Goal: Check status: Check status

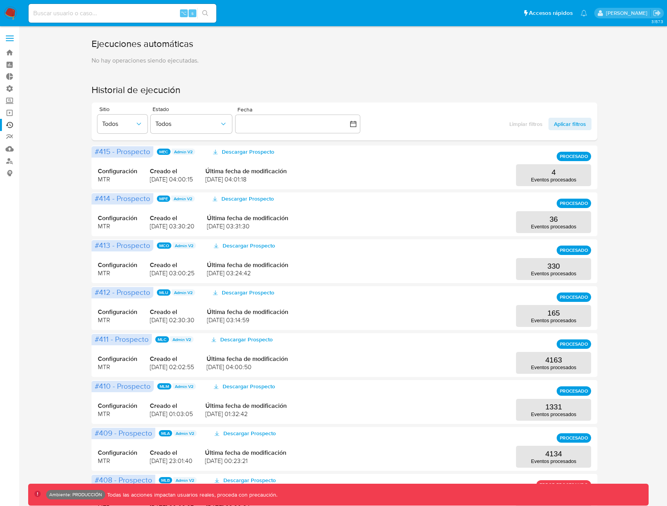
click at [453, 65] on p "No hay operaciones siendo ejecutadas." at bounding box center [345, 60] width 506 height 9
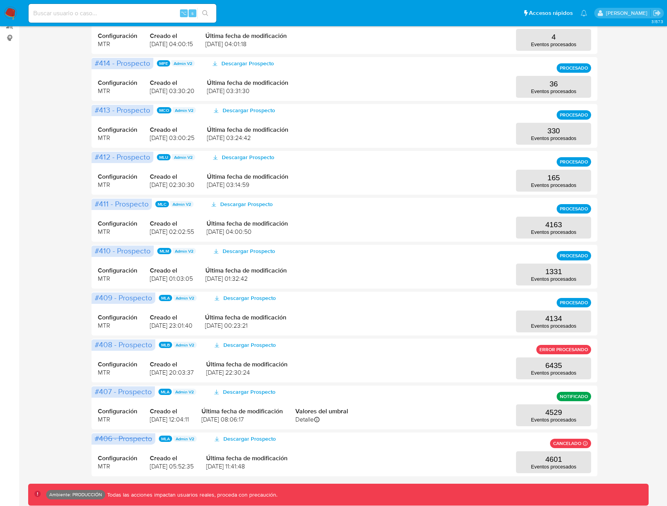
scroll to position [136, 0]
click at [552, 372] on p "Eventos procesados" at bounding box center [553, 373] width 45 height 6
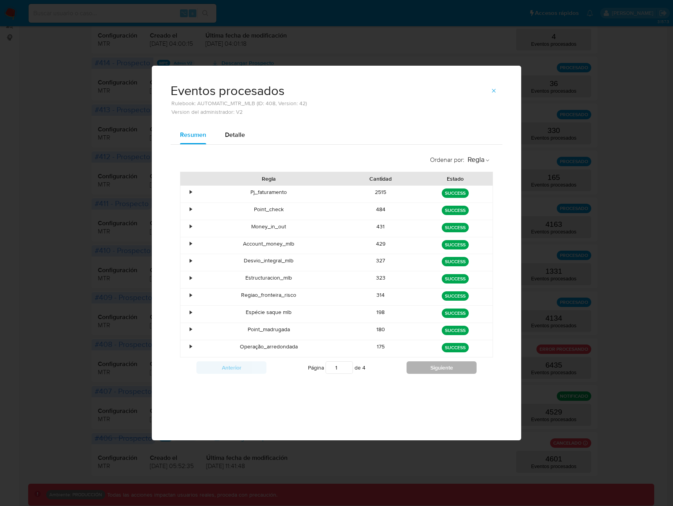
click at [429, 373] on button "Siguiente" at bounding box center [442, 368] width 70 height 13
click at [190, 346] on div "•" at bounding box center [191, 346] width 2 height 7
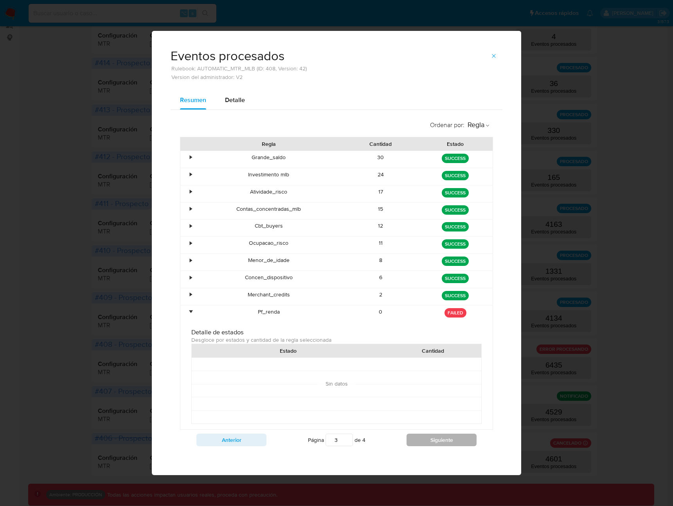
click at [466, 440] on button "Siguiente" at bounding box center [442, 440] width 70 height 13
type input "4"
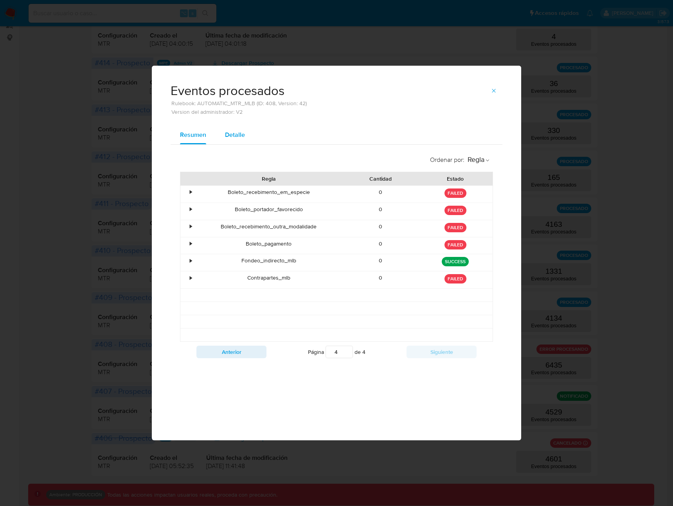
click at [234, 139] on span "Detalle" at bounding box center [235, 134] width 20 height 9
select select "10"
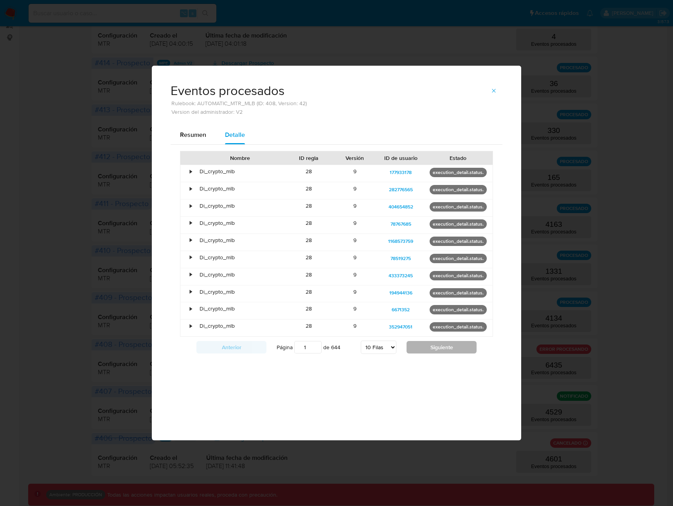
click at [428, 348] on button "Siguiente" at bounding box center [442, 347] width 70 height 13
type input "2"
click at [489, 95] on button "button" at bounding box center [493, 91] width 17 height 13
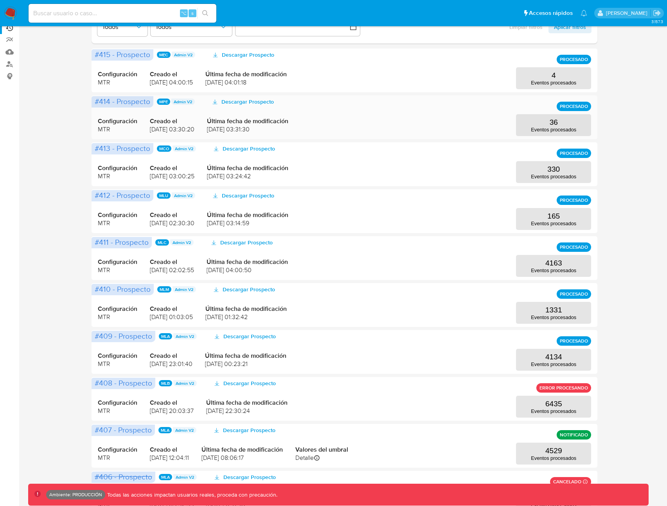
scroll to position [76, 0]
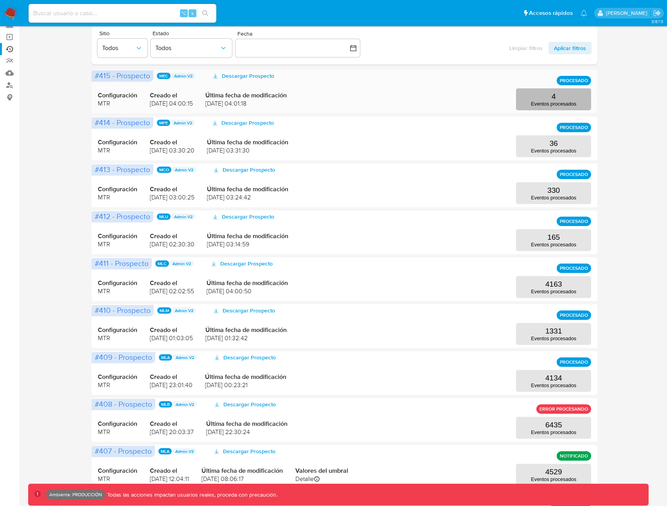
click at [536, 99] on button "4 Eventos procesados" at bounding box center [553, 99] width 75 height 22
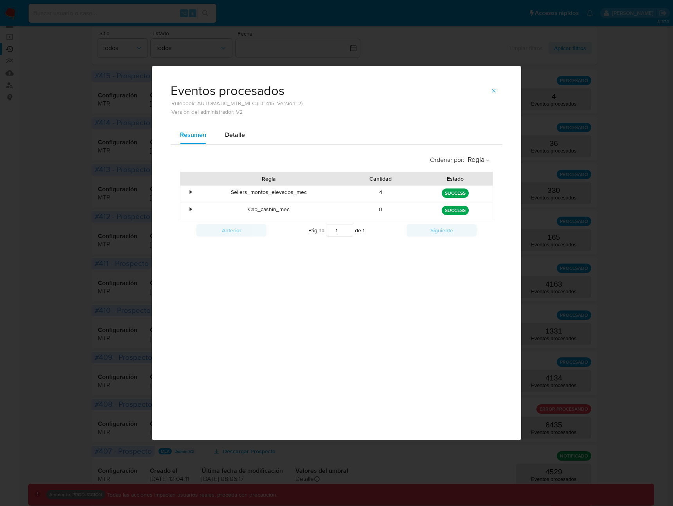
click at [190, 193] on div "•" at bounding box center [191, 192] width 2 height 7
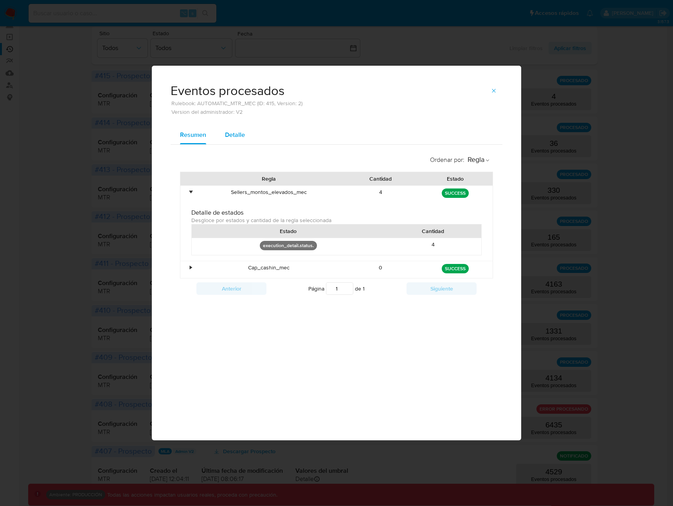
click at [232, 144] on div "Detalle" at bounding box center [235, 135] width 20 height 19
select select "10"
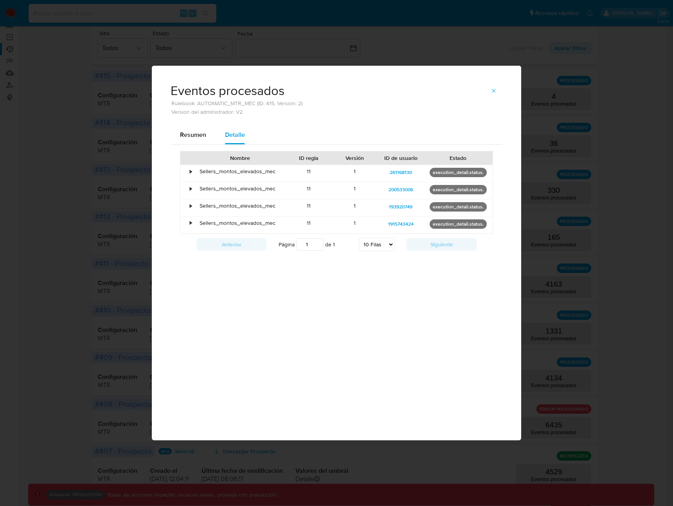
click at [192, 171] on div "•" at bounding box center [191, 171] width 2 height 7
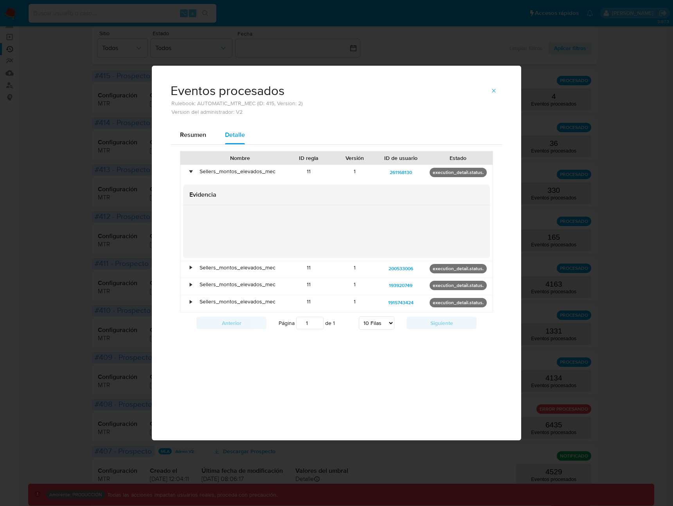
click at [192, 265] on div "•" at bounding box center [187, 269] width 14 height 17
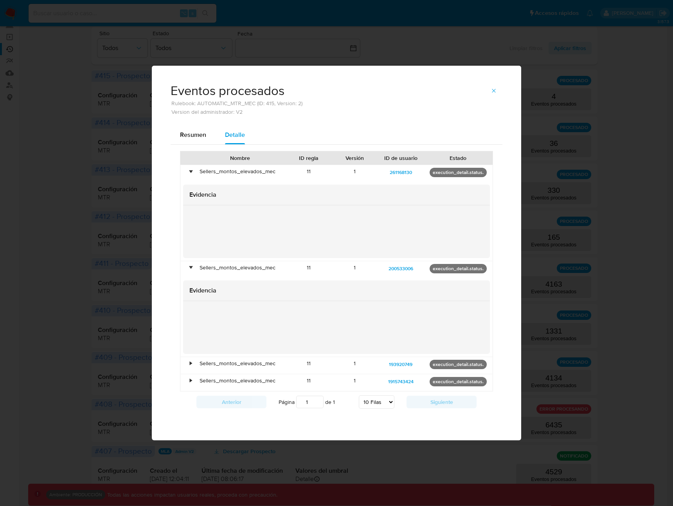
click at [190, 360] on div "•" at bounding box center [191, 363] width 2 height 7
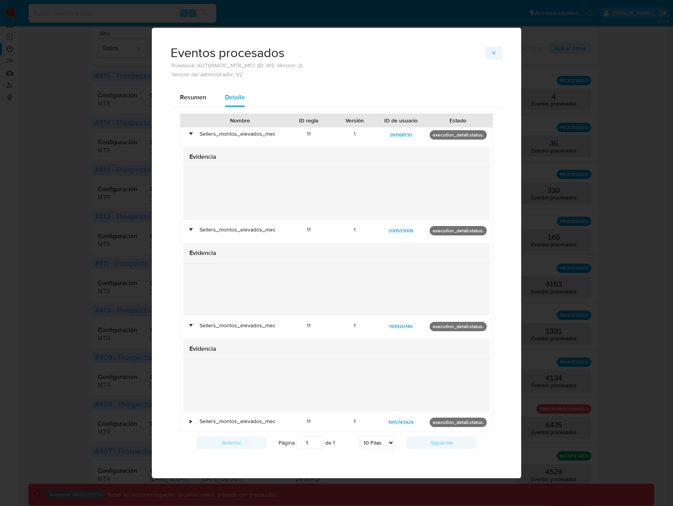
click at [491, 52] on icon "button" at bounding box center [494, 53] width 6 height 6
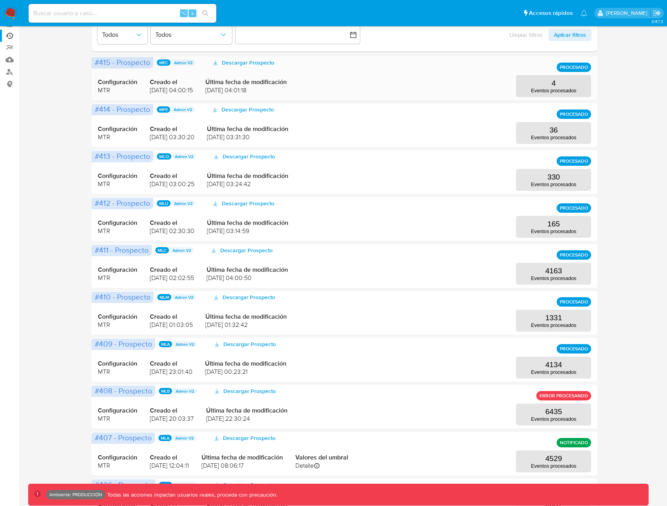
scroll to position [90, 0]
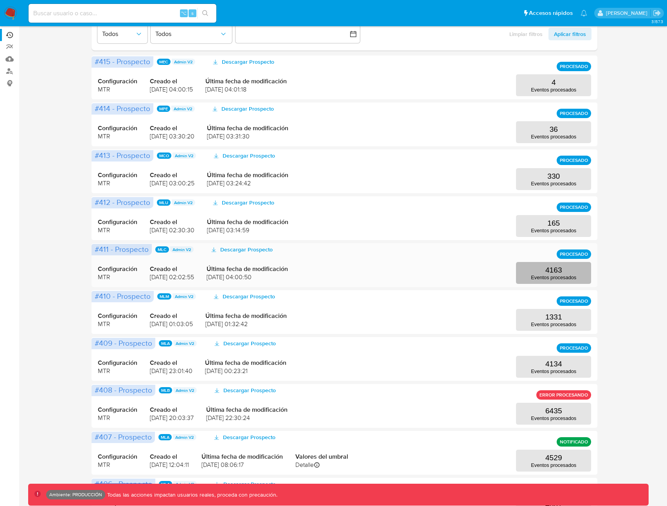
click at [564, 277] on p "Eventos procesados" at bounding box center [553, 278] width 45 height 6
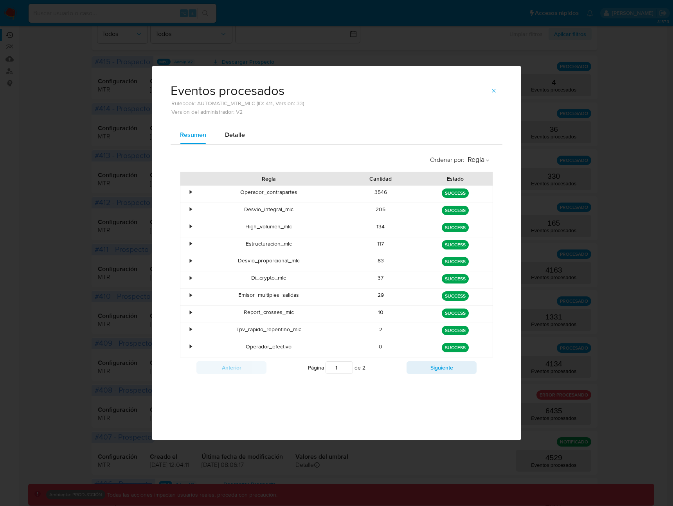
click at [191, 193] on div "•" at bounding box center [191, 192] width 2 height 7
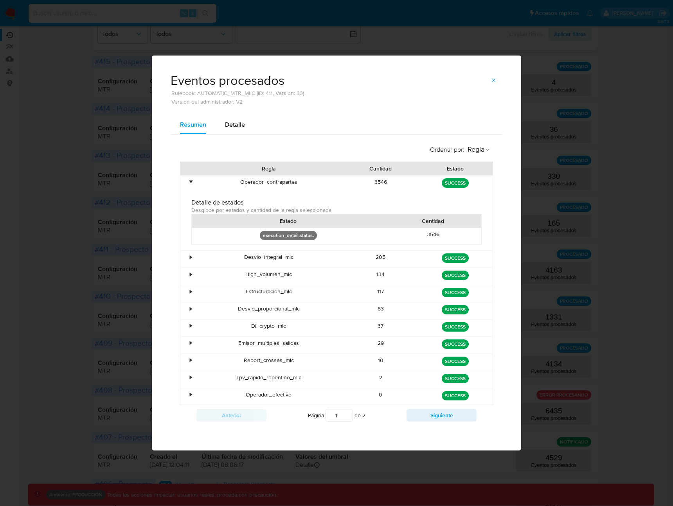
click at [193, 186] on div "•" at bounding box center [187, 184] width 14 height 17
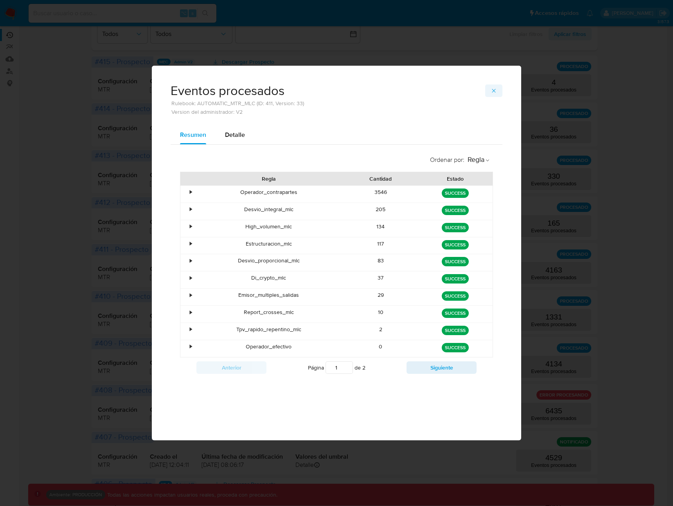
click at [492, 87] on span "button" at bounding box center [494, 90] width 6 height 11
